Goal: Use online tool/utility: Utilize a website feature to perform a specific function

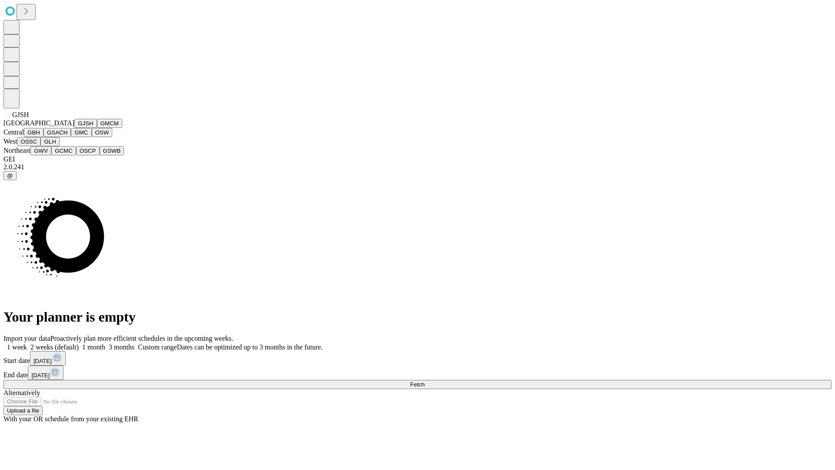
click at [74, 128] on button "GJSH" at bounding box center [85, 123] width 23 height 9
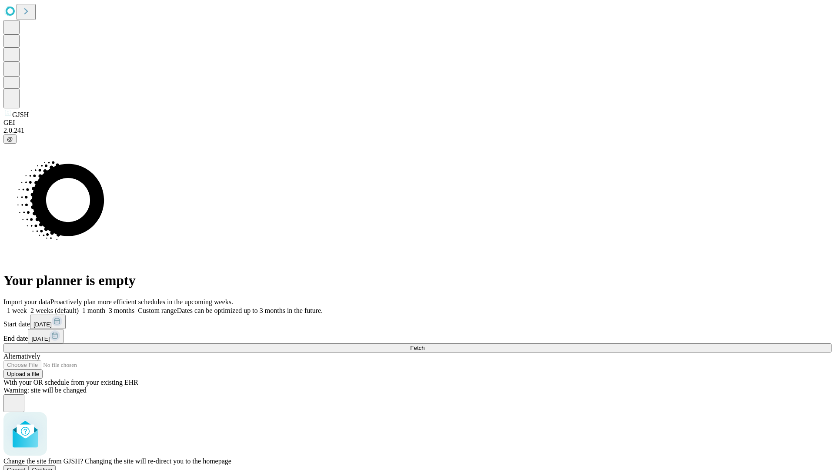
click at [53, 466] on span "Confirm" at bounding box center [42, 469] width 20 height 7
click at [79, 307] on label "2 weeks (default)" at bounding box center [53, 310] width 52 height 7
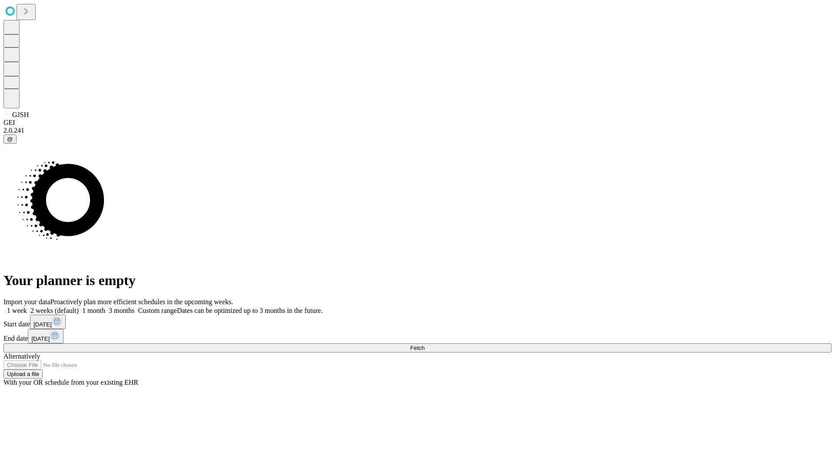
click at [425, 345] on span "Fetch" at bounding box center [417, 348] width 14 height 7
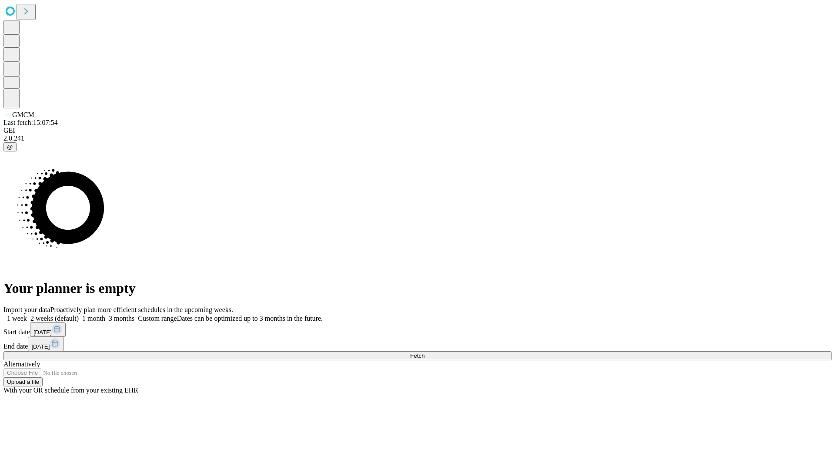
click at [79, 314] on label "2 weeks (default)" at bounding box center [53, 317] width 52 height 7
click at [425, 352] on span "Fetch" at bounding box center [417, 355] width 14 height 7
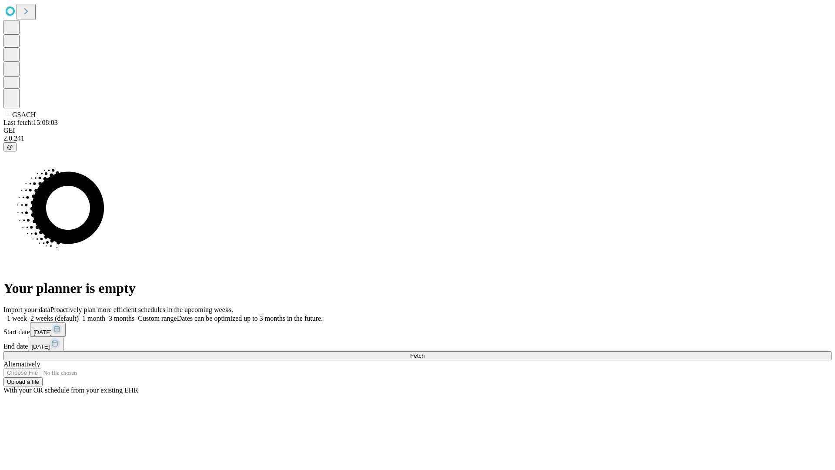
click at [79, 314] on label "2 weeks (default)" at bounding box center [53, 317] width 52 height 7
click at [425, 352] on span "Fetch" at bounding box center [417, 355] width 14 height 7
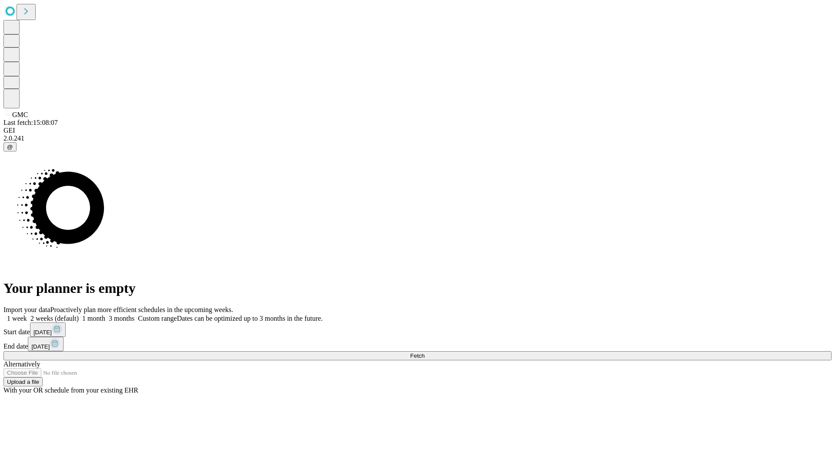
click at [79, 314] on label "2 weeks (default)" at bounding box center [53, 317] width 52 height 7
click at [425, 352] on span "Fetch" at bounding box center [417, 355] width 14 height 7
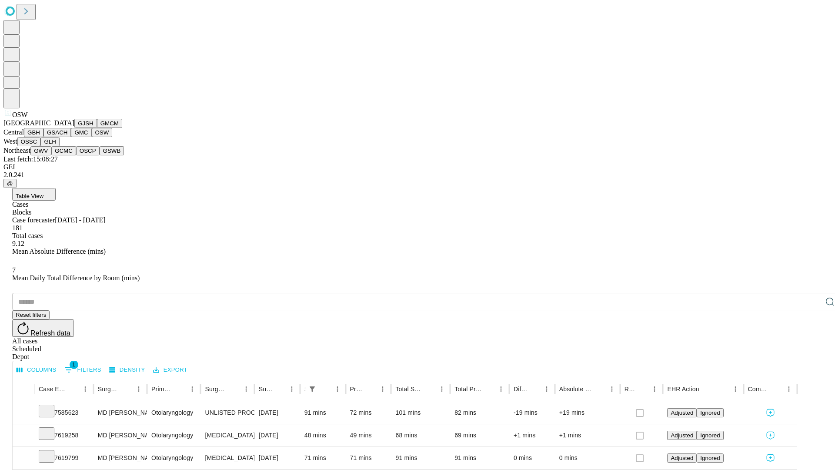
click at [41, 146] on button "OSSC" at bounding box center [28, 141] width 23 height 9
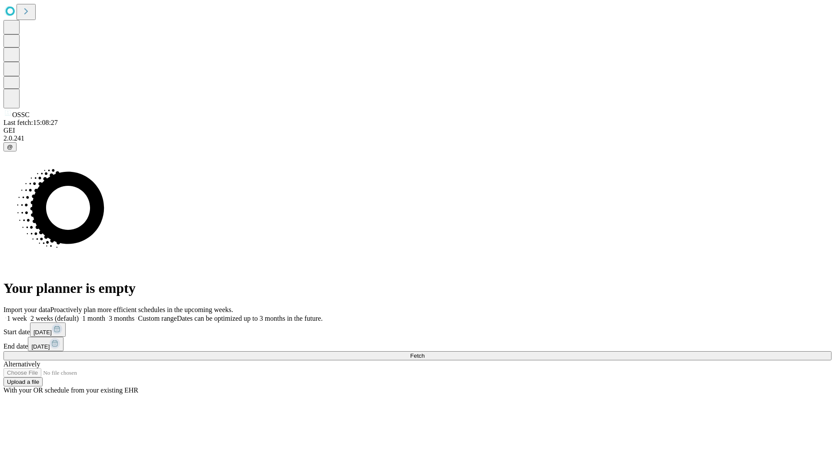
click at [79, 314] on label "2 weeks (default)" at bounding box center [53, 317] width 52 height 7
click at [425, 352] on span "Fetch" at bounding box center [417, 355] width 14 height 7
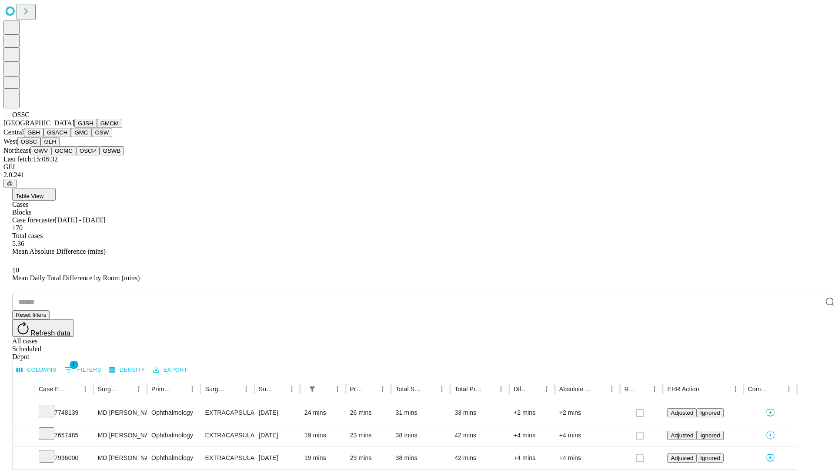
click at [59, 146] on button "GLH" at bounding box center [49, 141] width 19 height 9
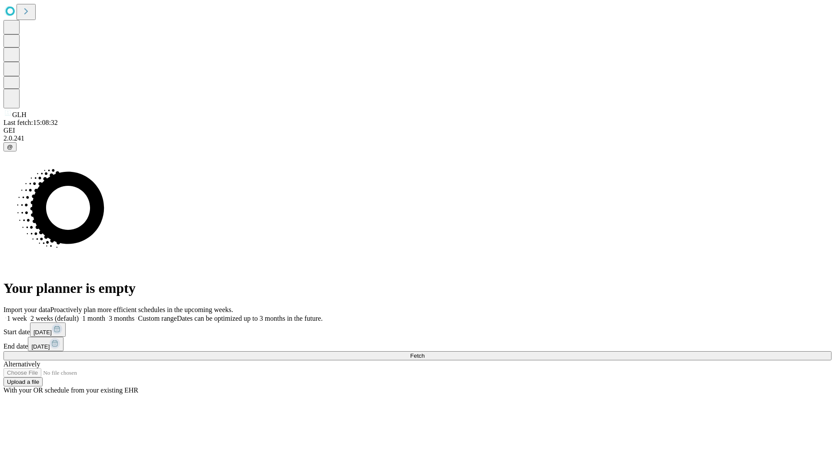
click at [79, 314] on label "2 weeks (default)" at bounding box center [53, 317] width 52 height 7
click at [425, 352] on span "Fetch" at bounding box center [417, 355] width 14 height 7
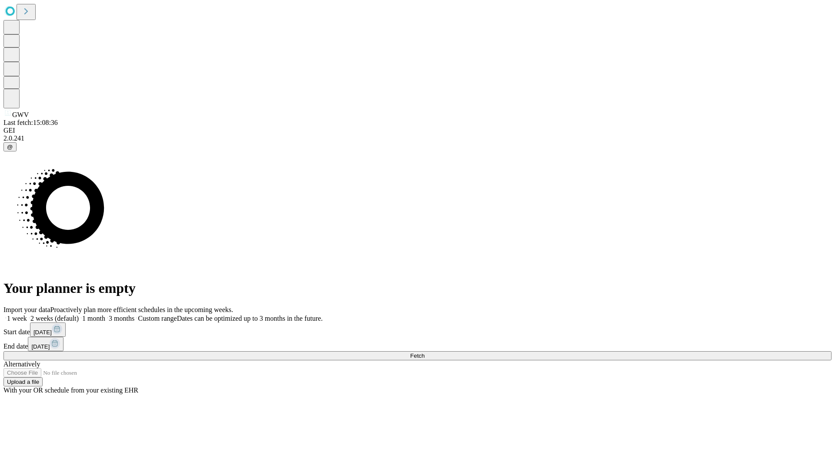
click at [425, 352] on span "Fetch" at bounding box center [417, 355] width 14 height 7
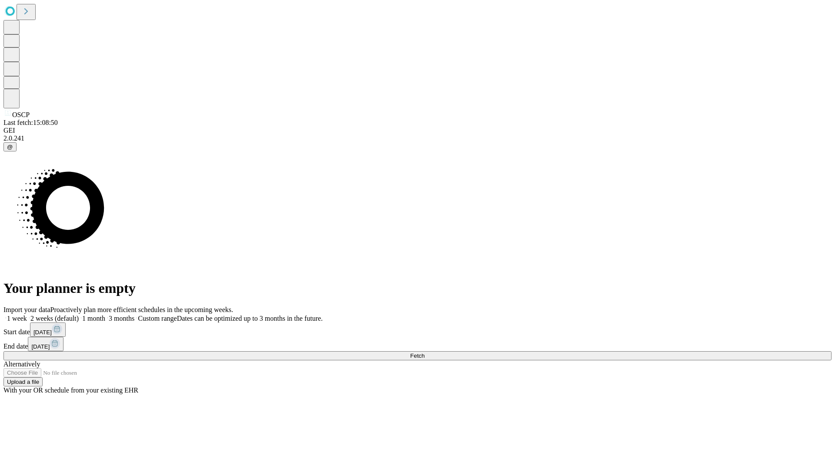
click at [79, 314] on label "2 weeks (default)" at bounding box center [53, 317] width 52 height 7
click at [425, 352] on span "Fetch" at bounding box center [417, 355] width 14 height 7
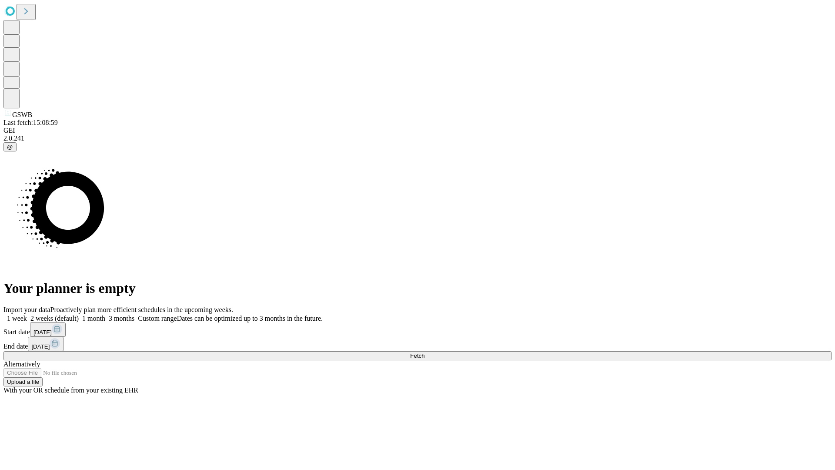
click at [79, 314] on label "2 weeks (default)" at bounding box center [53, 317] width 52 height 7
click at [425, 352] on span "Fetch" at bounding box center [417, 355] width 14 height 7
